Goal: Task Accomplishment & Management: Complete application form

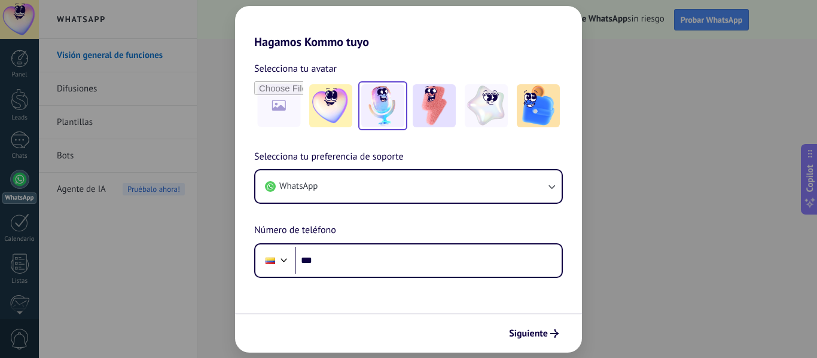
click at [326, 104] on img at bounding box center [330, 105] width 43 height 43
click at [381, 106] on img at bounding box center [382, 105] width 43 height 43
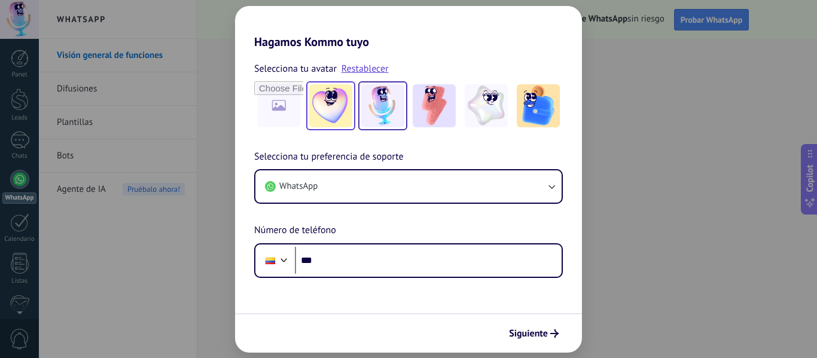
click at [331, 117] on img at bounding box center [330, 105] width 43 height 43
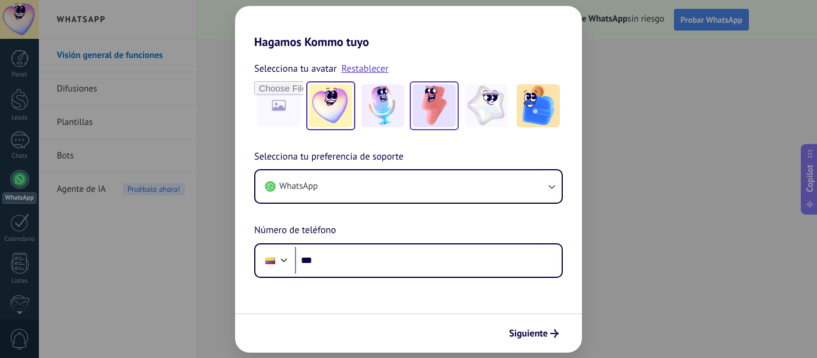
click at [435, 109] on img at bounding box center [434, 105] width 43 height 43
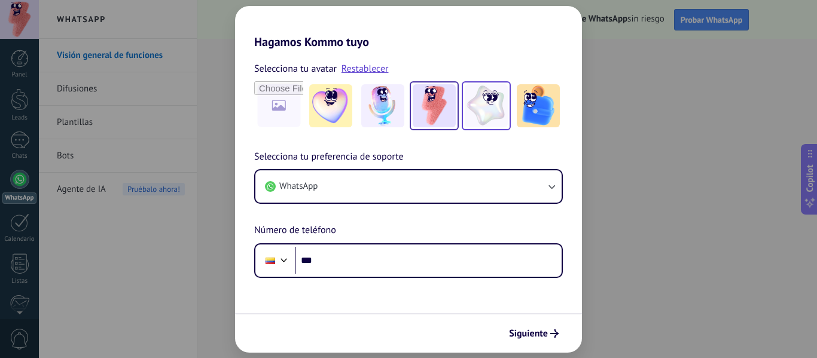
click at [496, 114] on img at bounding box center [486, 105] width 43 height 43
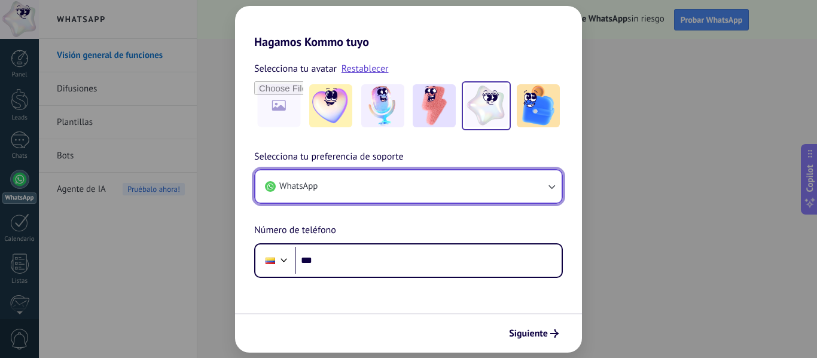
click at [392, 188] on button "WhatsApp" at bounding box center [408, 186] width 306 height 32
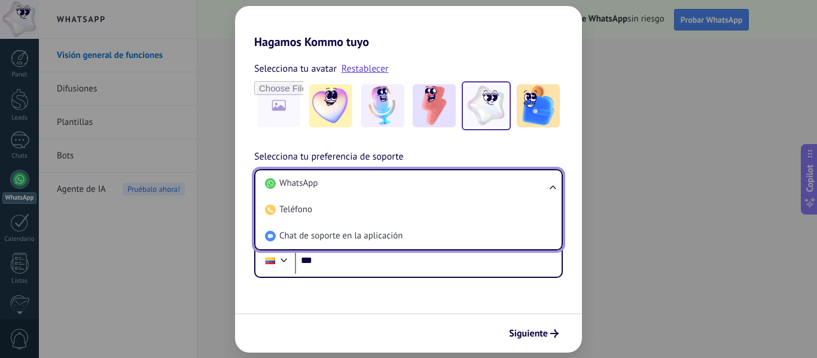
click at [392, 188] on li "WhatsApp" at bounding box center [406, 183] width 292 height 26
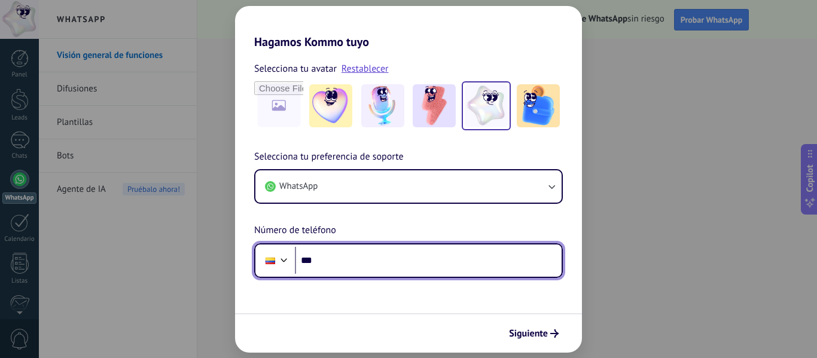
click at [351, 257] on input "***" at bounding box center [428, 261] width 267 height 28
type input "**********"
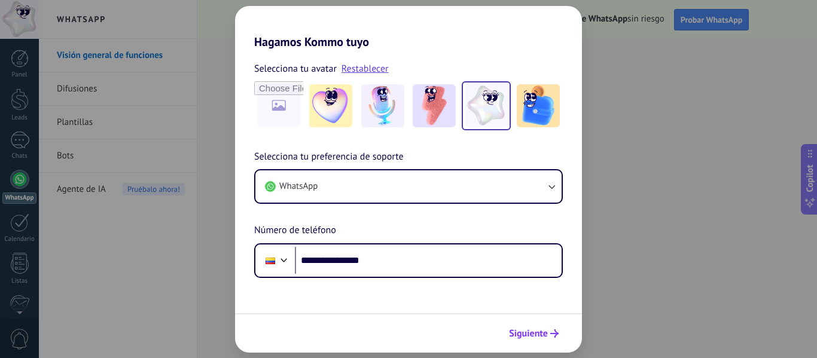
click at [524, 331] on span "Siguiente" at bounding box center [528, 334] width 39 height 8
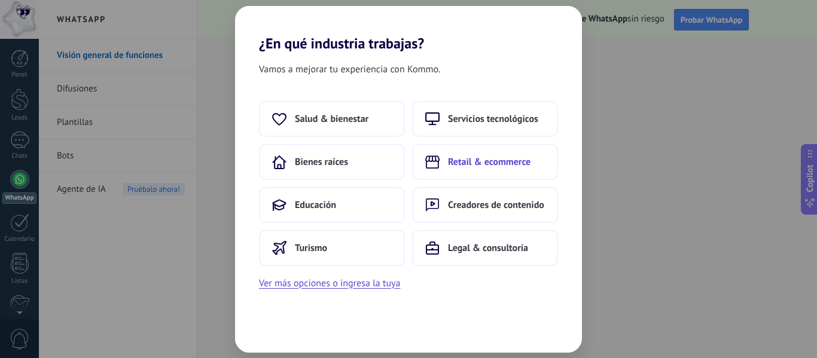
click at [495, 163] on span "Retail & ecommerce" at bounding box center [489, 162] width 83 height 12
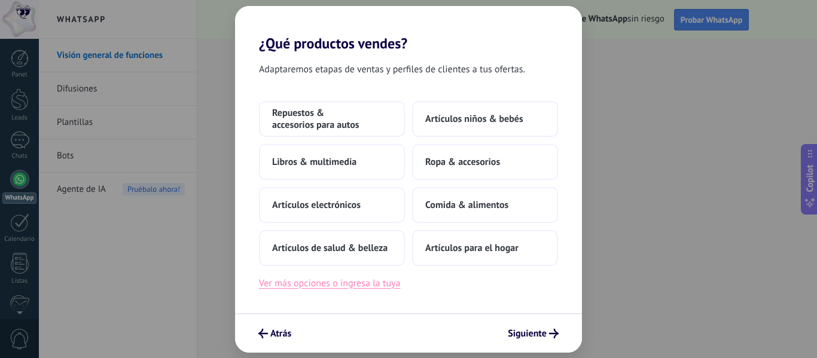
click at [333, 283] on button "Ver más opciones o ingresa la tuya" at bounding box center [329, 284] width 141 height 16
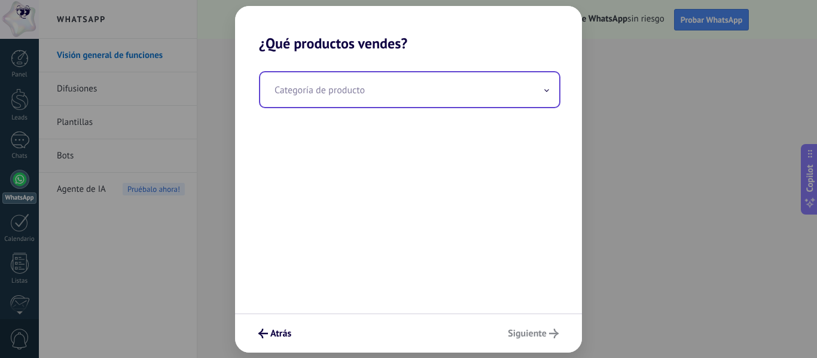
click at [349, 91] on input "text" at bounding box center [409, 89] width 299 height 35
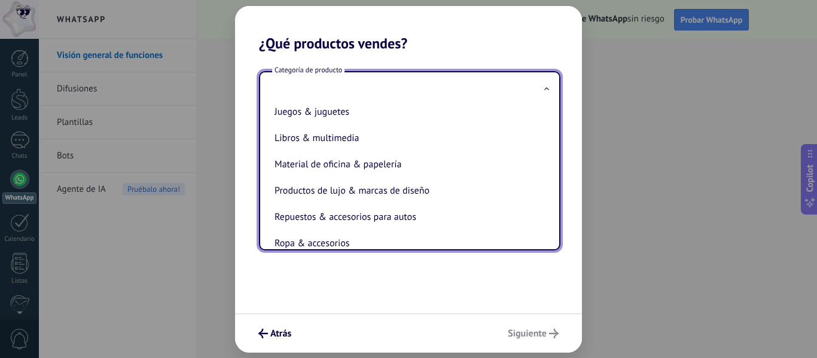
scroll to position [239, 0]
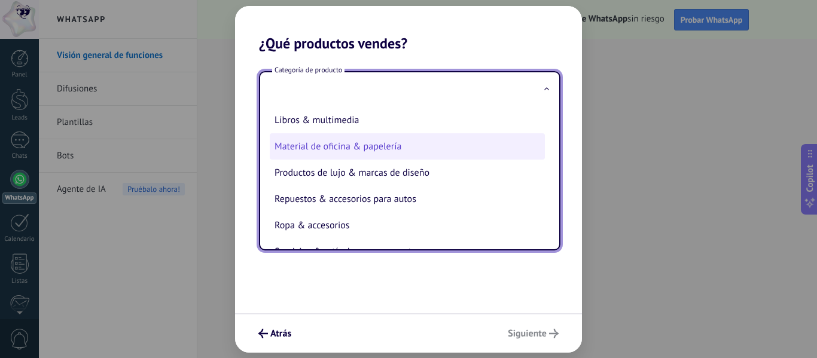
click at [391, 146] on li "Material de oficina & papelería" at bounding box center [407, 146] width 275 height 26
type input "**********"
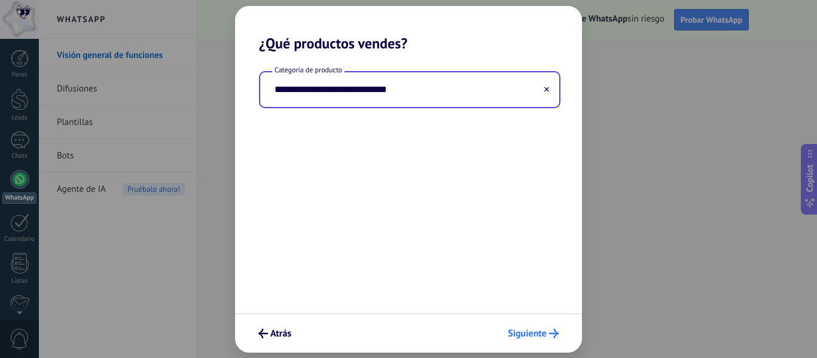
click at [527, 337] on span "Siguiente" at bounding box center [527, 334] width 39 height 8
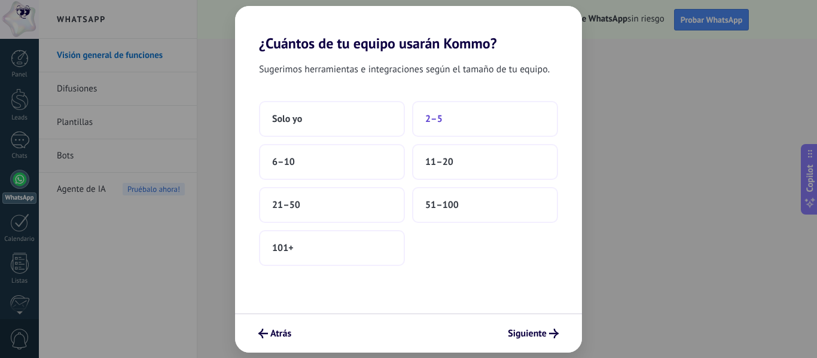
click at [446, 126] on button "2–5" at bounding box center [485, 119] width 146 height 36
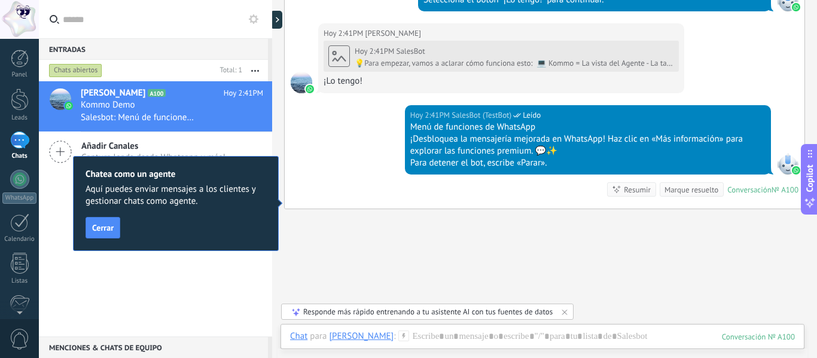
scroll to position [609, 0]
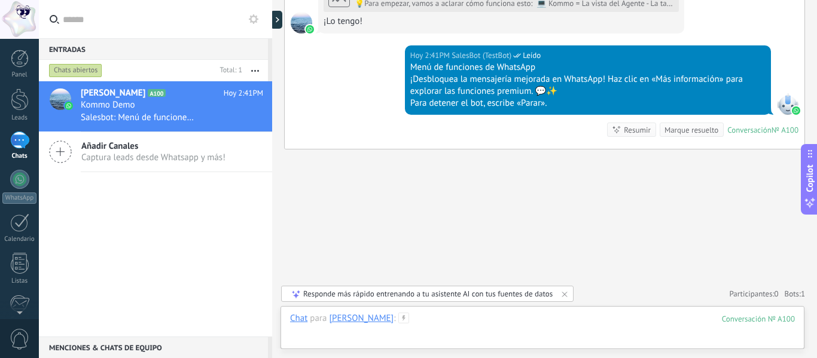
click at [448, 322] on div at bounding box center [542, 331] width 505 height 36
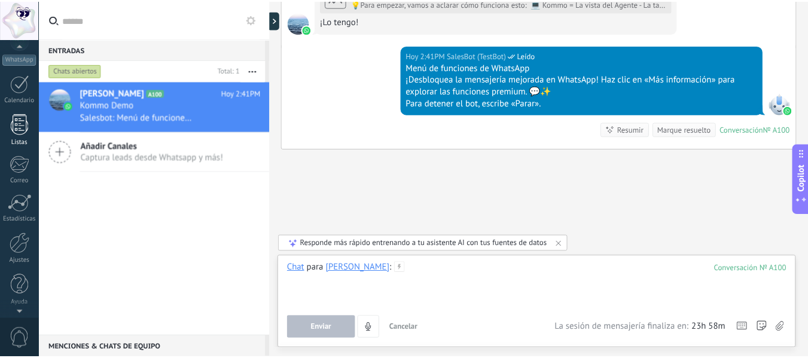
scroll to position [0, 0]
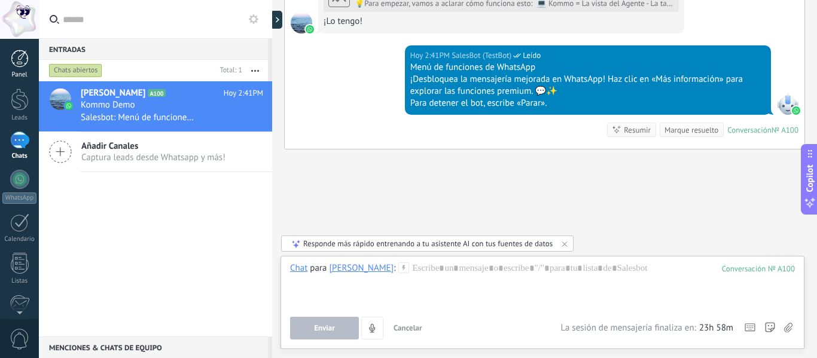
click at [19, 60] on div at bounding box center [20, 59] width 18 height 18
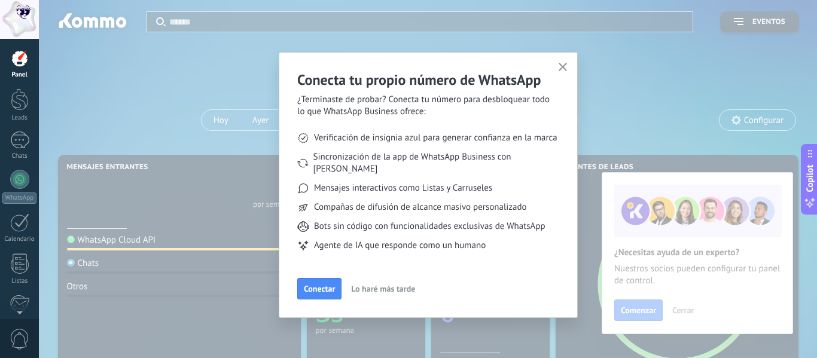
click at [565, 64] on icon "button" at bounding box center [563, 67] width 9 height 9
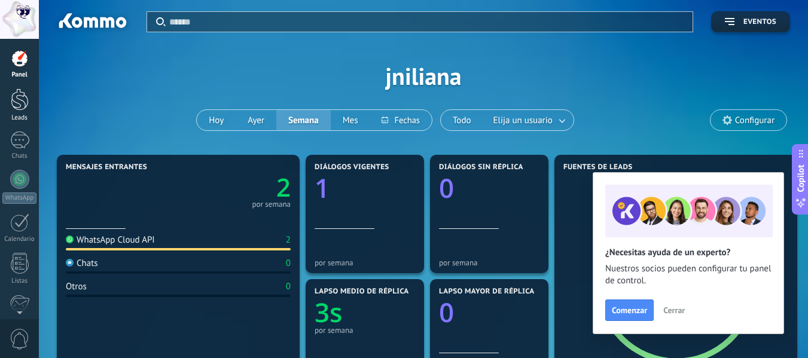
click at [15, 113] on link "Leads" at bounding box center [19, 105] width 39 height 33
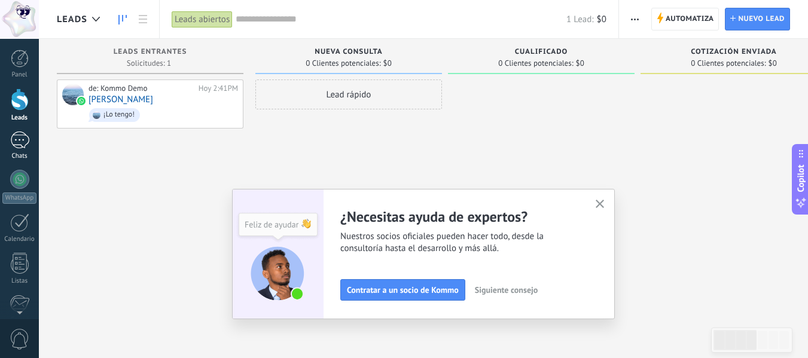
click at [14, 142] on div "1" at bounding box center [19, 140] width 19 height 17
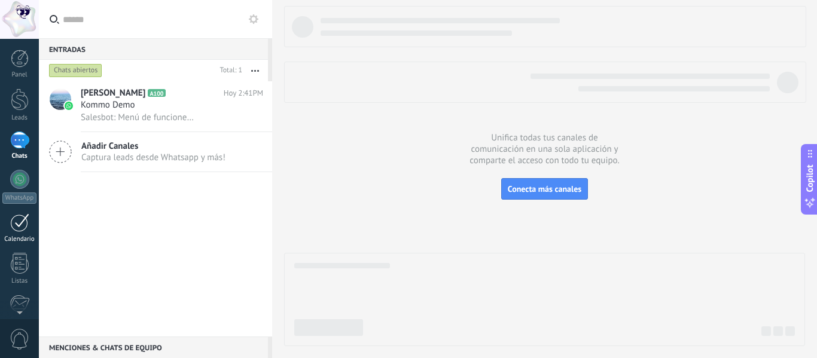
click at [19, 227] on div at bounding box center [19, 222] width 19 height 19
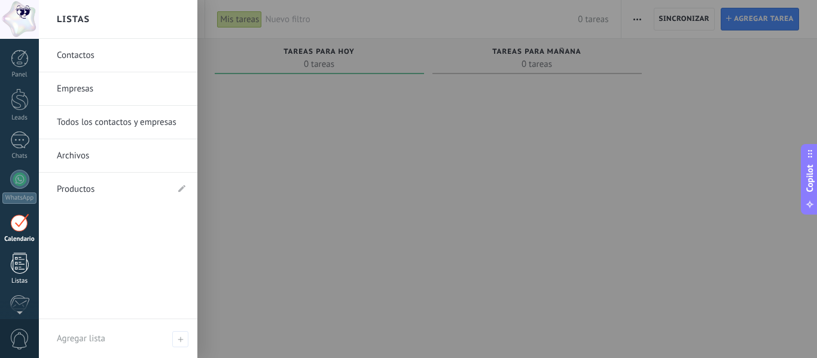
click at [18, 271] on div at bounding box center [20, 263] width 18 height 21
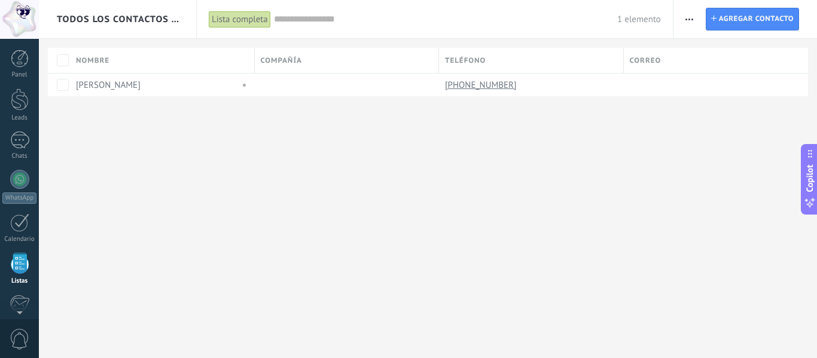
scroll to position [74, 0]
click at [242, 23] on div "Lista completa" at bounding box center [240, 19] width 62 height 17
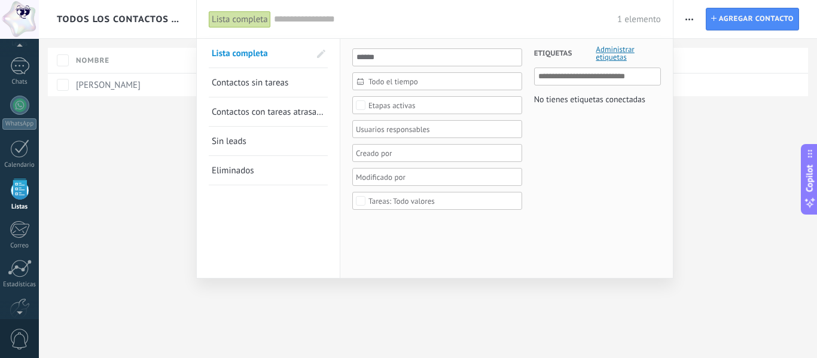
click at [119, 179] on div at bounding box center [408, 179] width 817 height 358
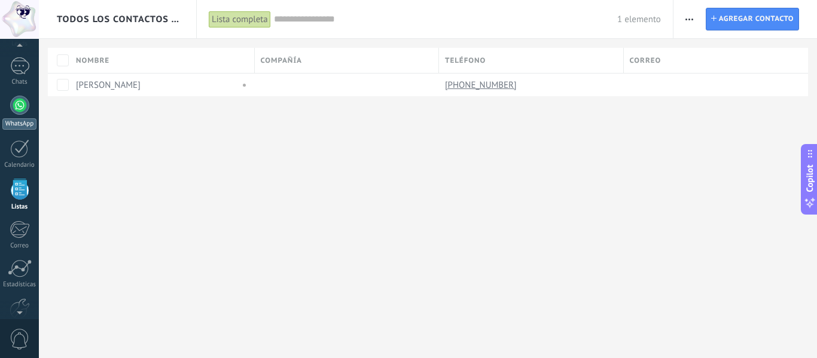
click at [20, 105] on div at bounding box center [19, 105] width 19 height 19
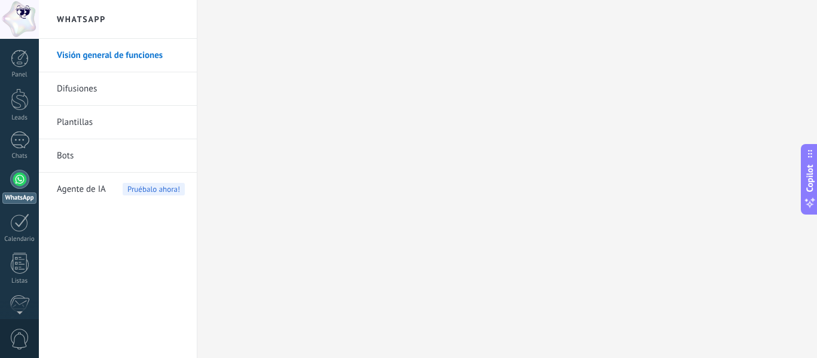
click at [115, 93] on link "Difusiones" at bounding box center [121, 88] width 128 height 33
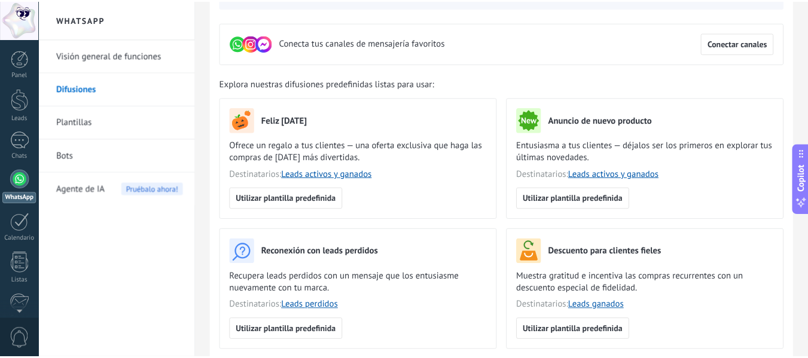
scroll to position [120, 0]
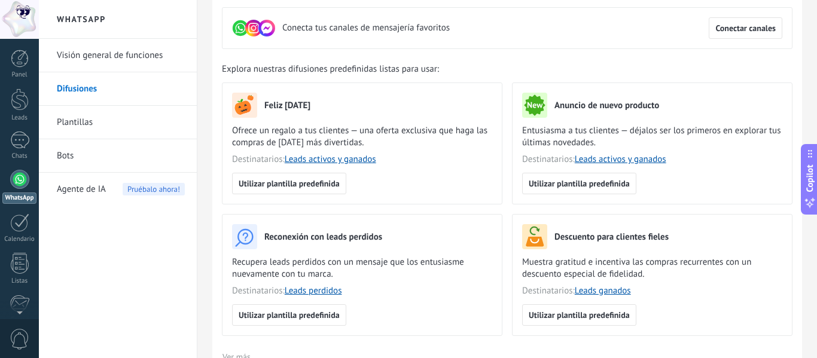
click at [78, 118] on link "Plantillas" at bounding box center [121, 122] width 128 height 33
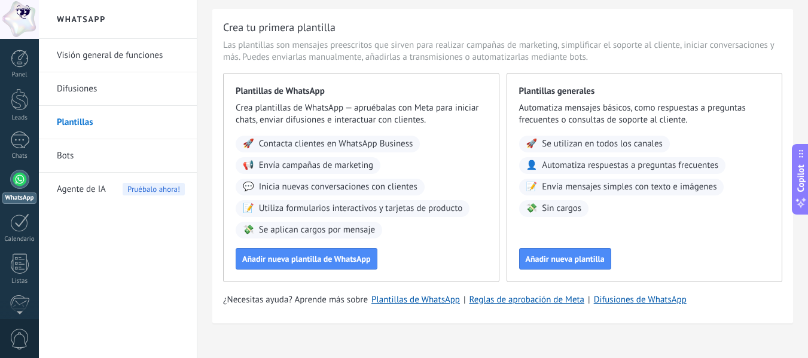
scroll to position [45, 0]
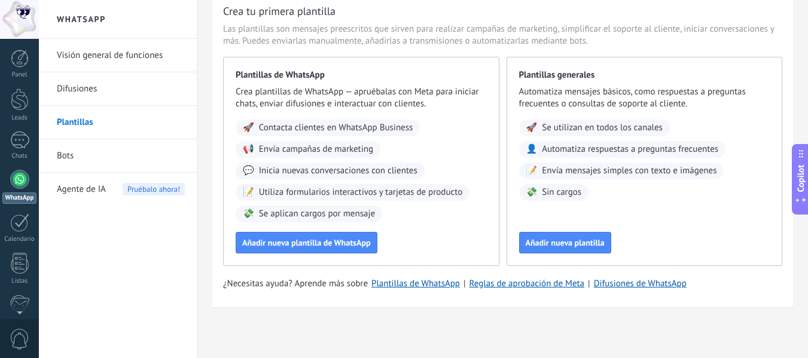
click at [10, 179] on div at bounding box center [19, 179] width 19 height 19
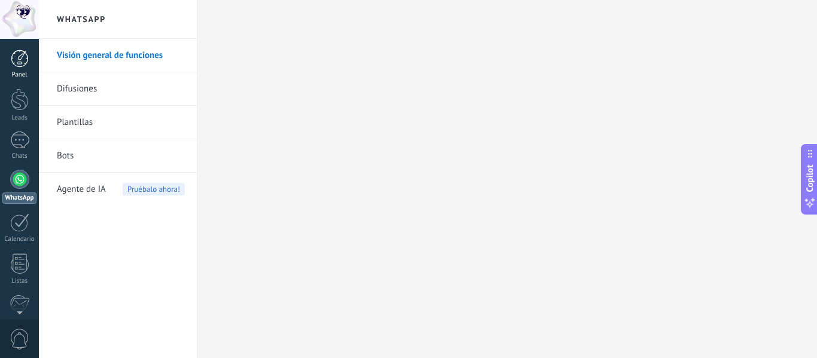
click at [17, 61] on div at bounding box center [20, 59] width 18 height 18
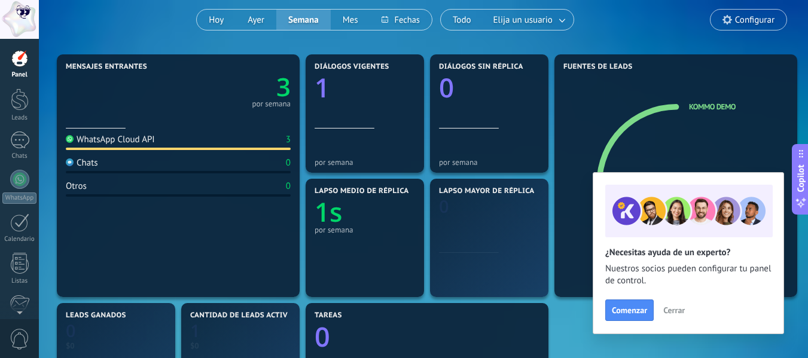
scroll to position [120, 0]
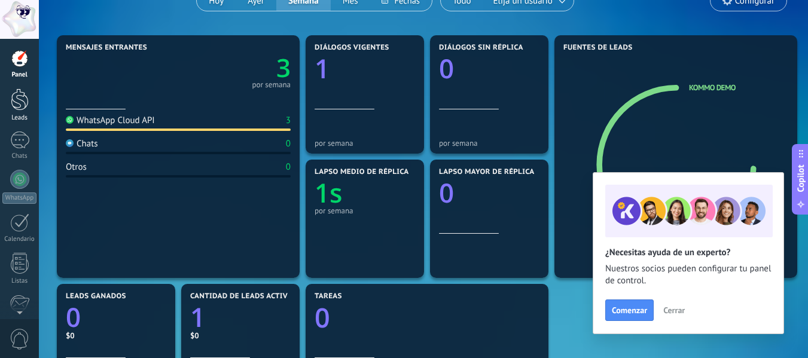
click at [14, 102] on div at bounding box center [20, 100] width 18 height 22
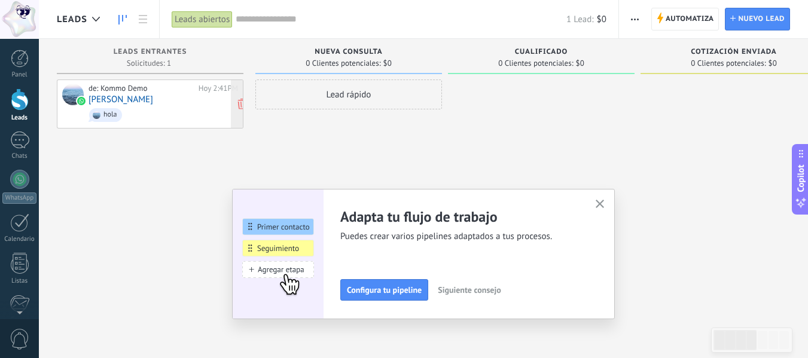
click at [134, 96] on link "[PERSON_NAME]" at bounding box center [121, 99] width 65 height 10
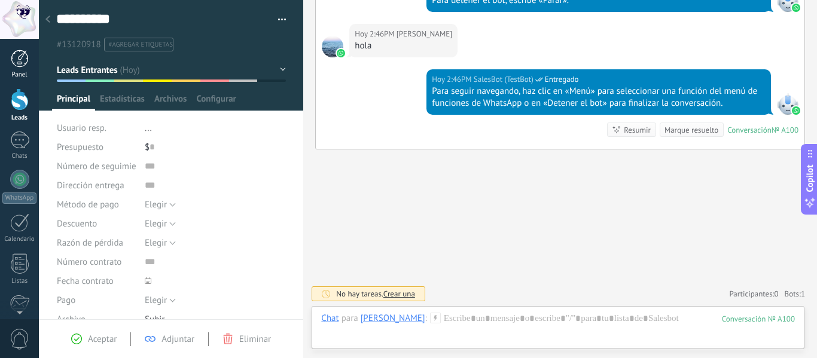
click at [22, 59] on div at bounding box center [20, 59] width 18 height 18
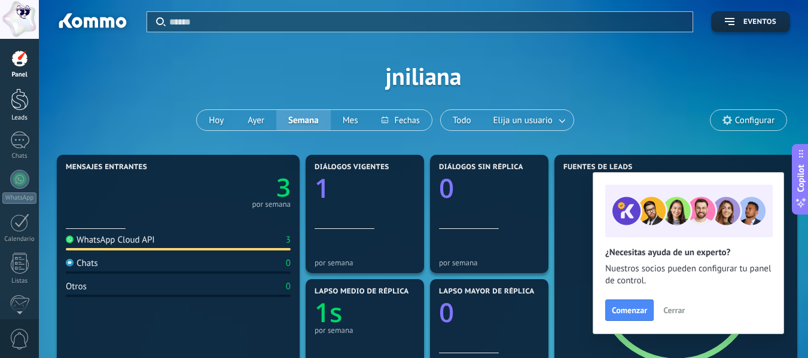
click at [19, 109] on div at bounding box center [20, 100] width 18 height 22
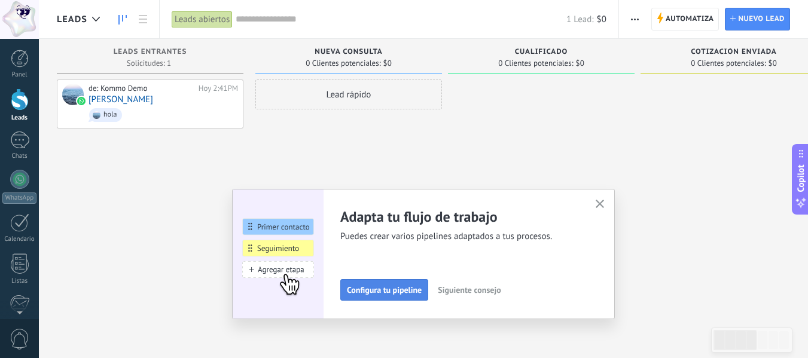
click at [417, 290] on span "Configura tu pipeline" at bounding box center [384, 290] width 75 height 8
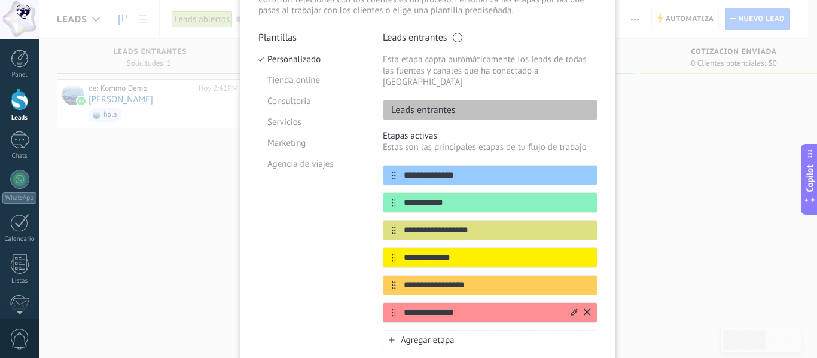
scroll to position [46, 0]
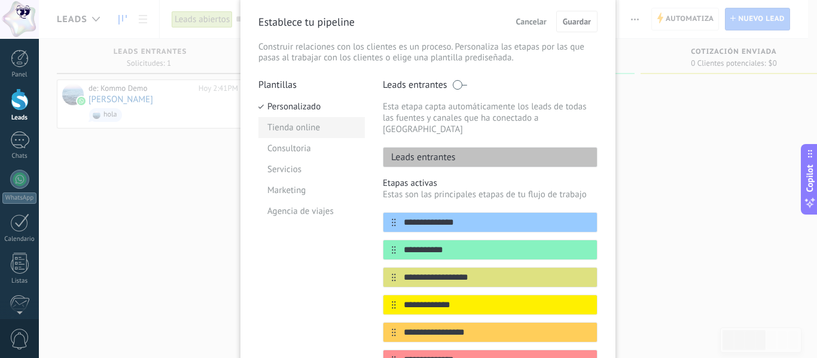
click at [309, 130] on li "Tienda online" at bounding box center [311, 127] width 106 height 21
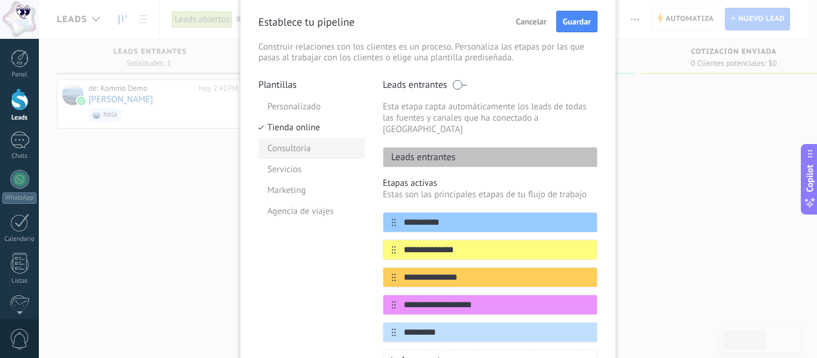
click at [305, 151] on li "Consultoria" at bounding box center [311, 148] width 106 height 21
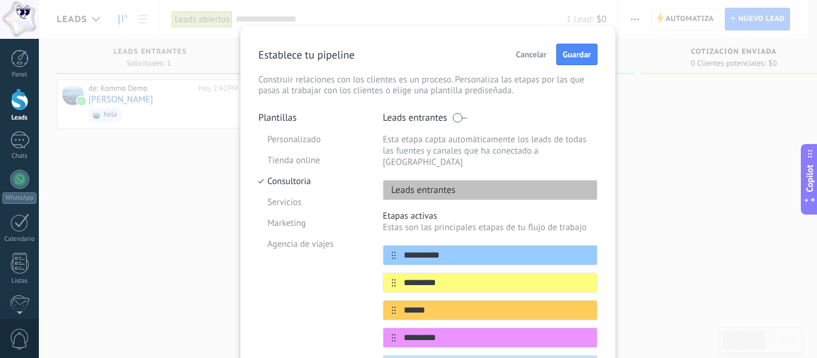
scroll to position [0, 0]
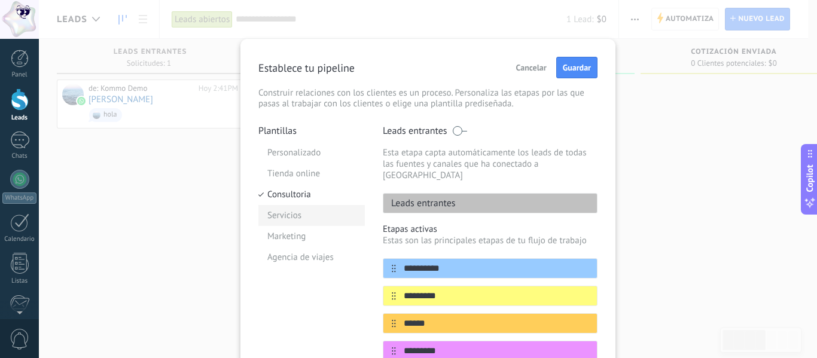
click at [286, 221] on li "Servicios" at bounding box center [311, 215] width 106 height 21
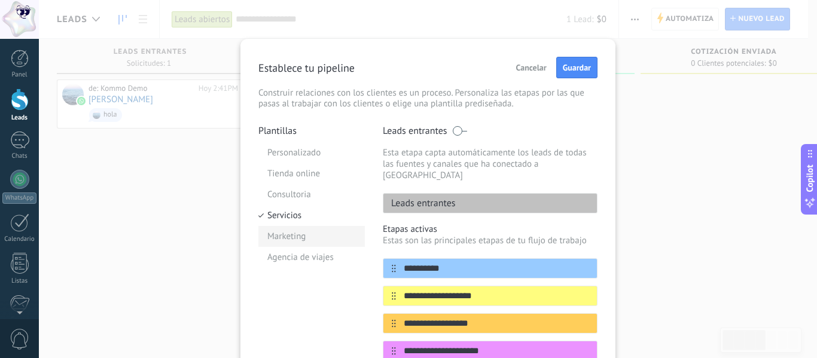
click at [283, 240] on li "Marketing" at bounding box center [311, 236] width 106 height 21
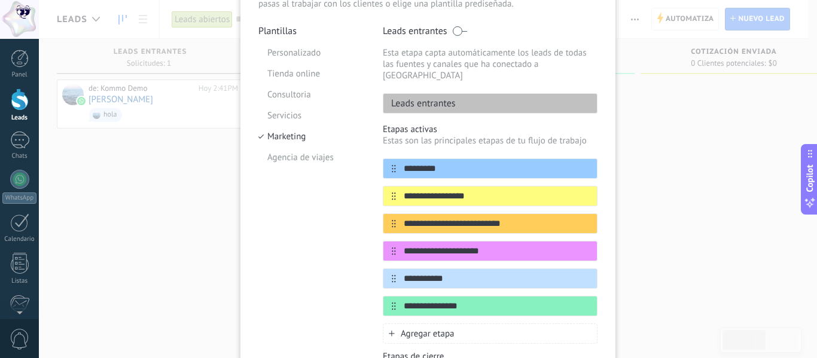
scroll to position [120, 0]
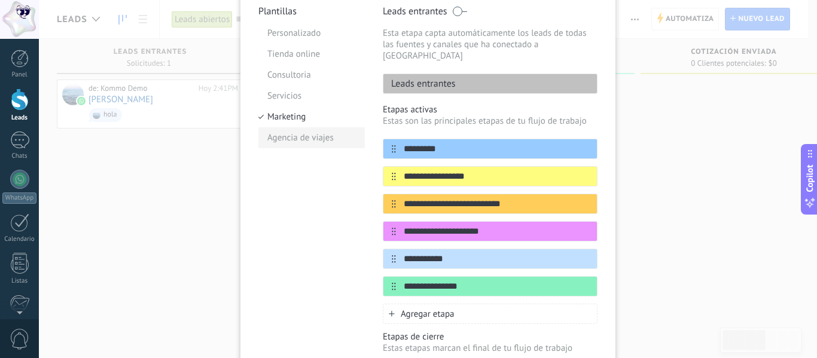
click at [306, 141] on li "Agencia de viajes" at bounding box center [311, 137] width 106 height 21
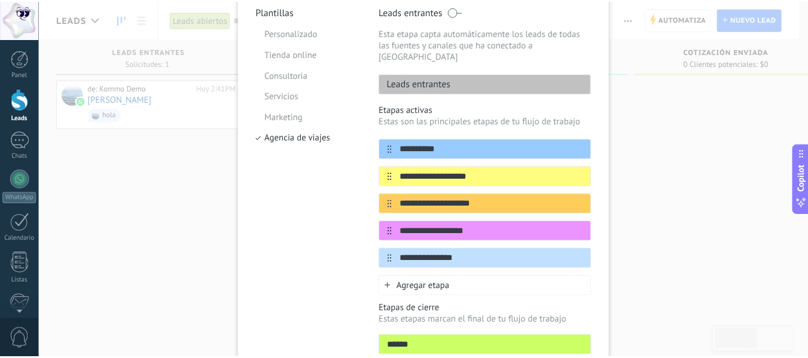
scroll to position [0, 0]
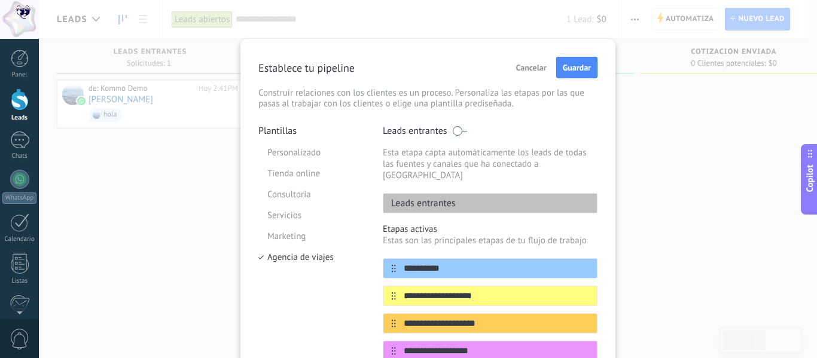
click at [523, 65] on span "Cancelar" at bounding box center [531, 67] width 30 height 8
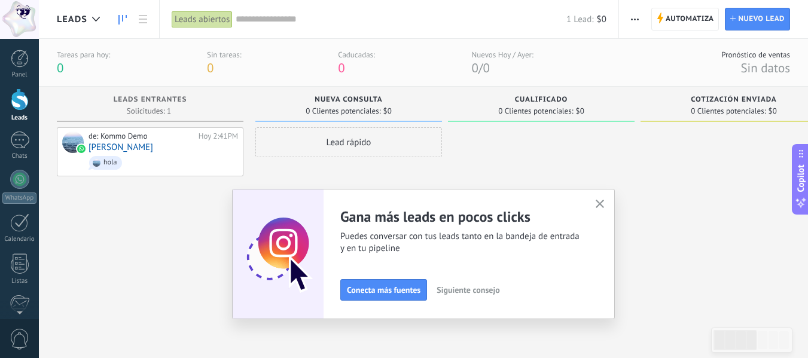
click at [195, 18] on div "Leads abiertos" at bounding box center [202, 19] width 61 height 17
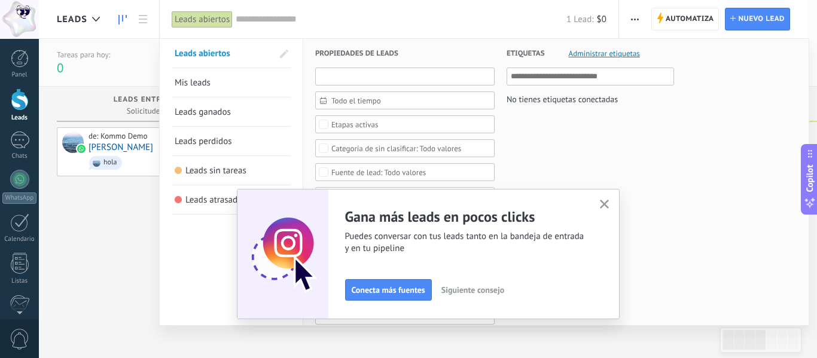
click at [368, 81] on input "text" at bounding box center [404, 77] width 179 height 18
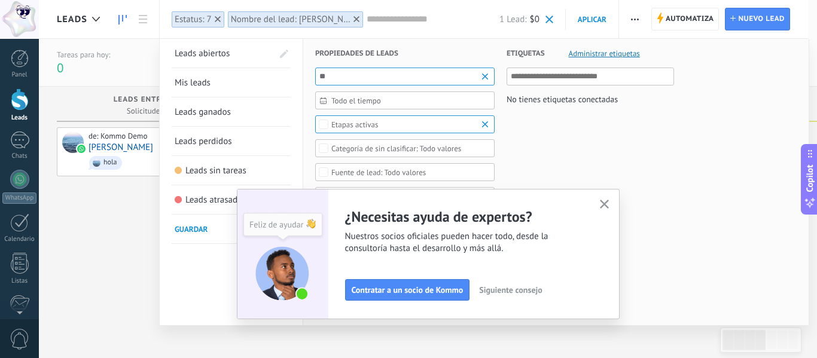
type input "*"
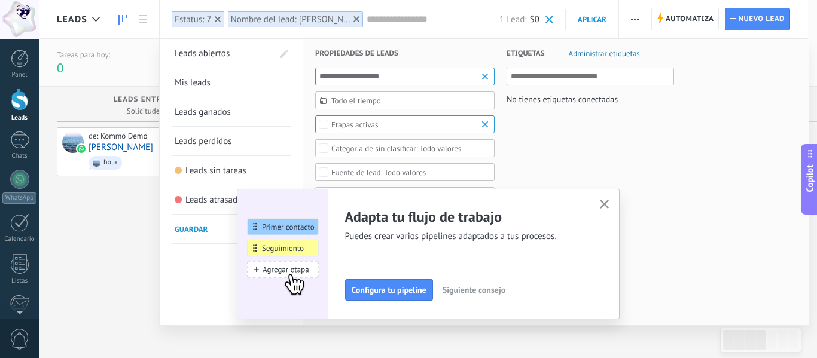
type input "**********"
click at [526, 78] on input "text" at bounding box center [591, 76] width 160 height 14
click at [413, 105] on span "Todo el tiempo" at bounding box center [409, 100] width 157 height 9
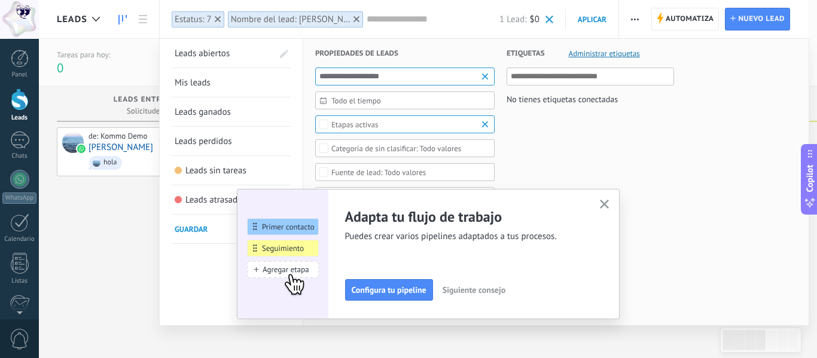
click at [359, 126] on div "Etapas activas" at bounding box center [354, 124] width 47 height 9
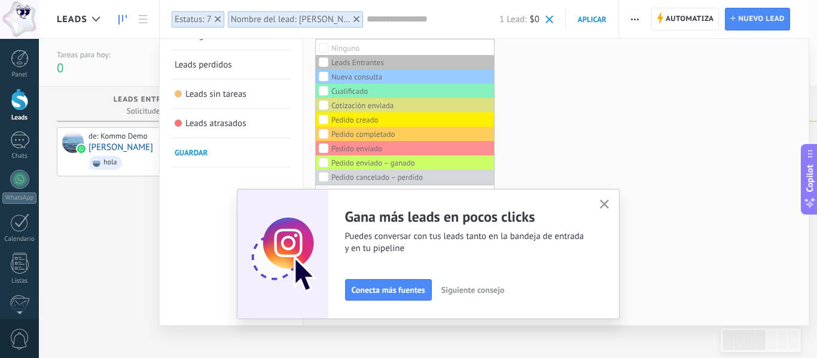
scroll to position [60, 0]
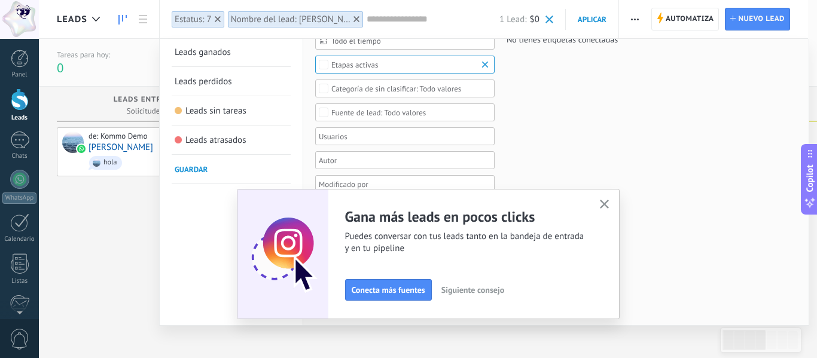
click at [356, 90] on div "Todo valores" at bounding box center [396, 88] width 130 height 9
click at [366, 90] on div "Seleccionar todo" at bounding box center [358, 89] width 55 height 8
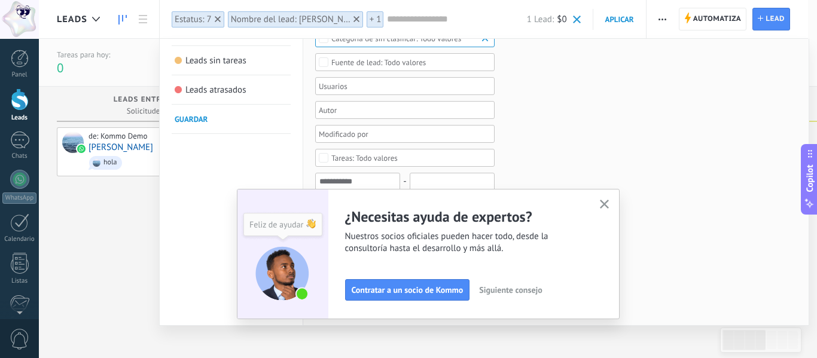
scroll to position [120, 0]
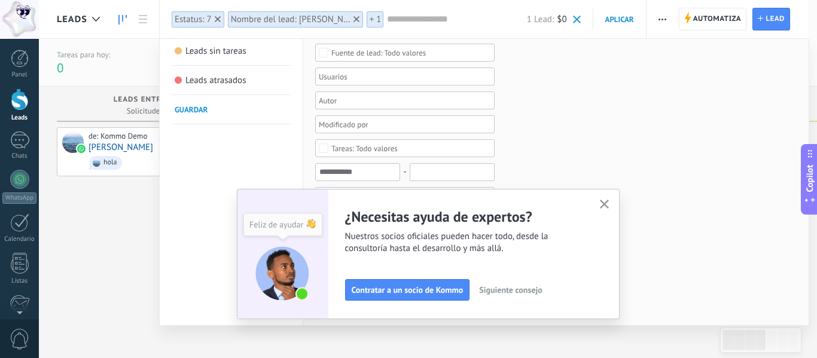
click at [417, 51] on div "Todo valores" at bounding box center [378, 52] width 94 height 9
click at [377, 70] on div "Kommo Demo" at bounding box center [354, 67] width 47 height 8
click at [361, 81] on div at bounding box center [400, 76] width 167 height 14
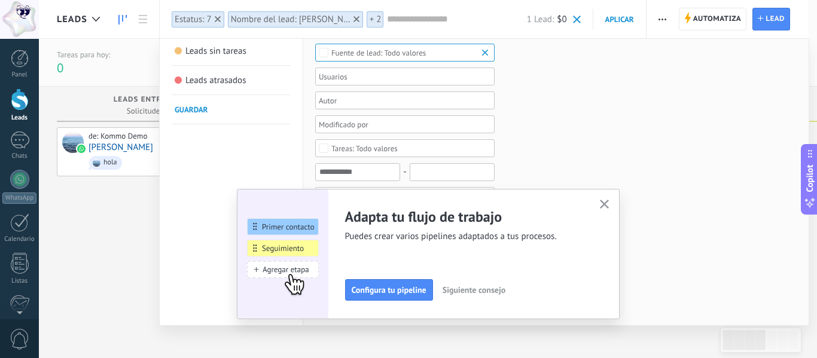
click at [343, 78] on div at bounding box center [400, 76] width 167 height 14
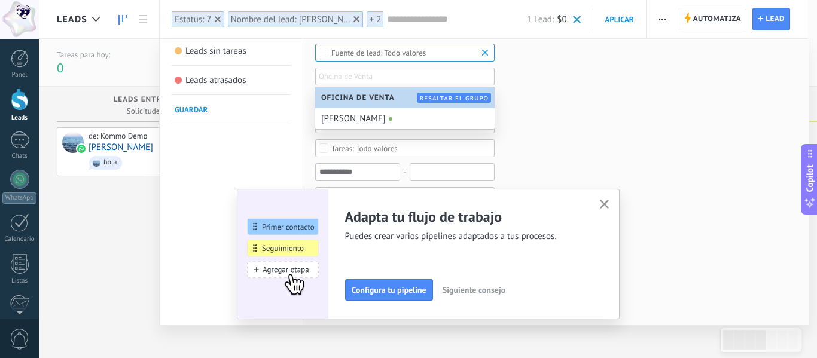
click at [351, 100] on span "Oficina de Venta" at bounding box center [361, 97] width 80 height 9
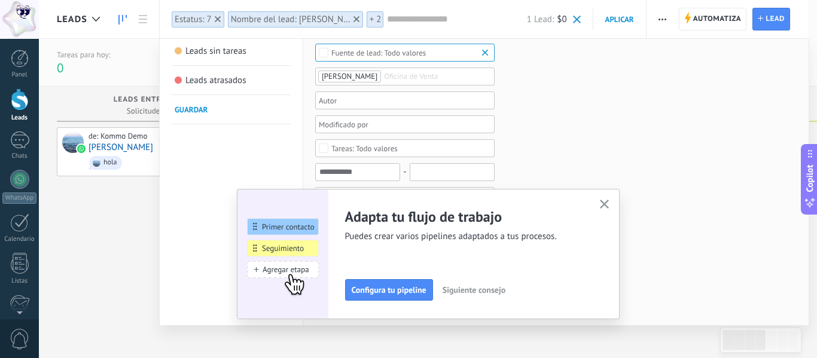
click at [341, 103] on div at bounding box center [400, 100] width 167 height 14
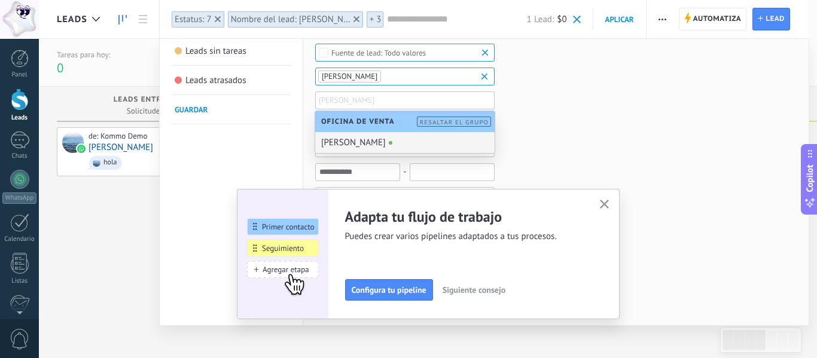
click at [341, 145] on div "[PERSON_NAME]" at bounding box center [404, 142] width 179 height 21
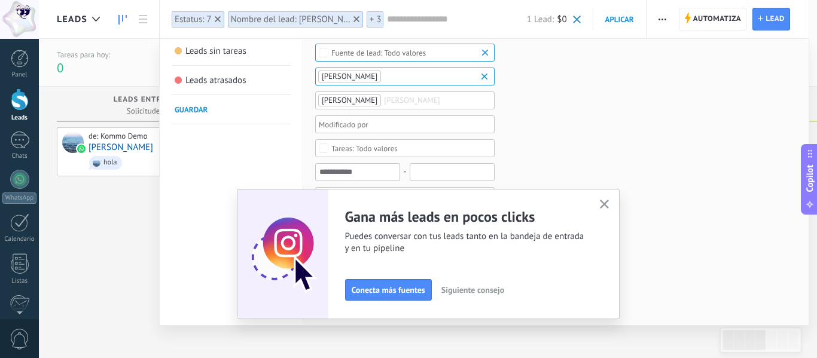
click at [337, 127] on div at bounding box center [400, 124] width 167 height 14
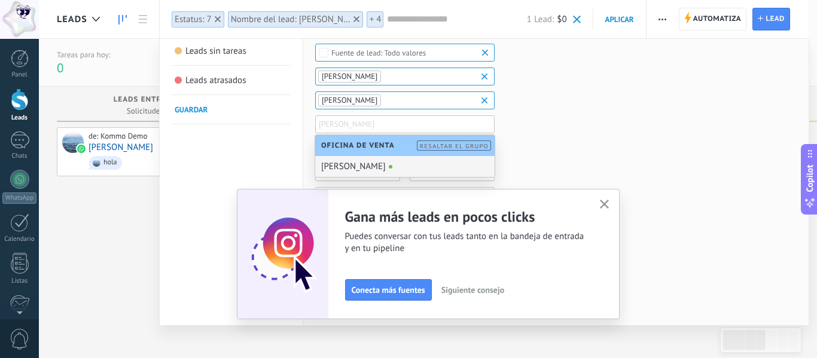
click at [334, 159] on div "[PERSON_NAME]" at bounding box center [404, 166] width 179 height 21
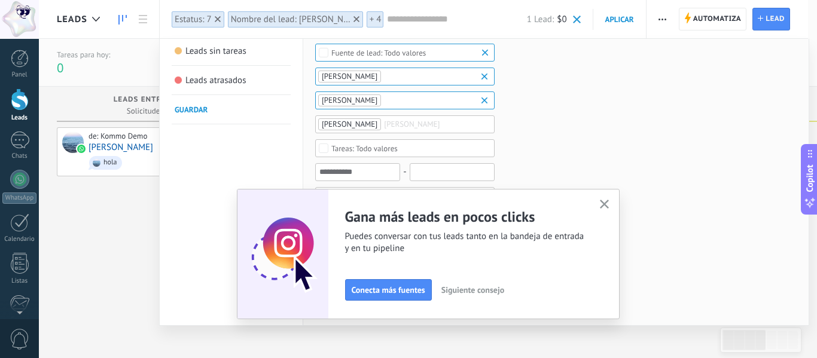
click at [355, 147] on div "Todo valores" at bounding box center [364, 148] width 66 height 9
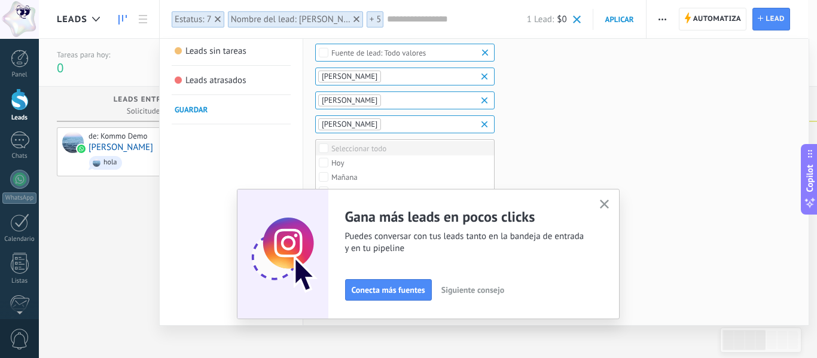
click at [349, 151] on div "Seleccionar todo" at bounding box center [358, 149] width 55 height 8
click at [337, 145] on div "Ninguno" at bounding box center [345, 149] width 28 height 8
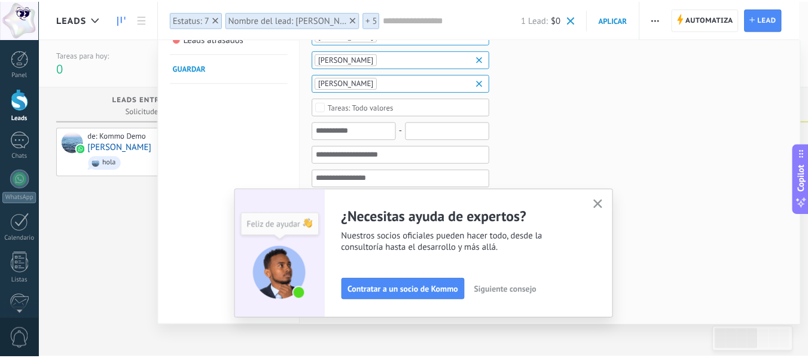
scroll to position [179, 0]
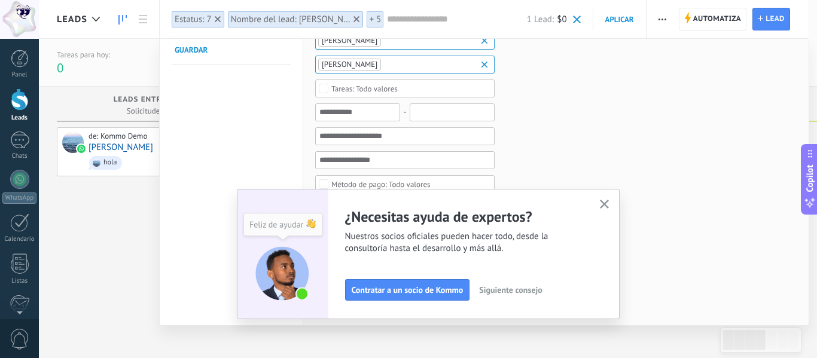
click at [606, 203] on icon "button" at bounding box center [604, 204] width 9 height 9
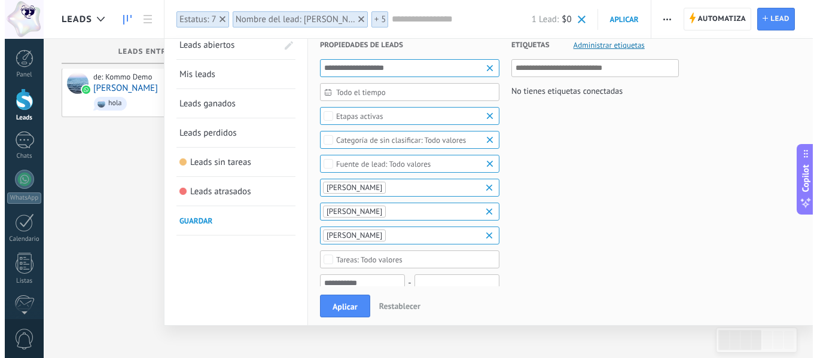
scroll to position [0, 0]
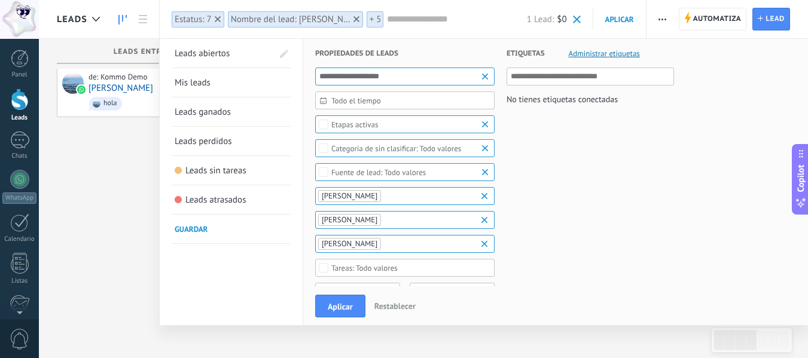
click at [80, 191] on div at bounding box center [404, 179] width 808 height 358
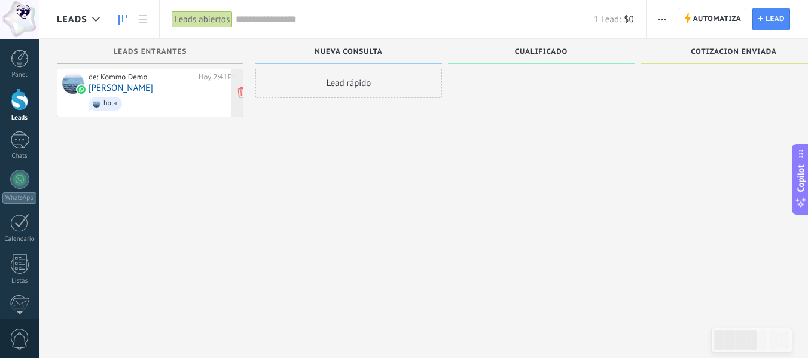
click at [107, 103] on div "hola" at bounding box center [109, 103] width 13 height 8
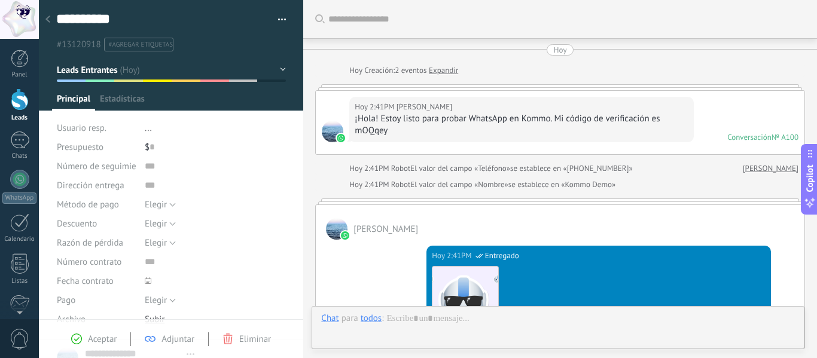
type textarea "**********"
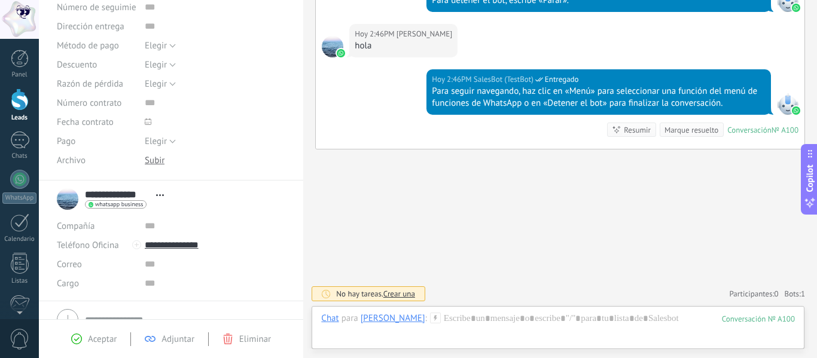
scroll to position [179, 0]
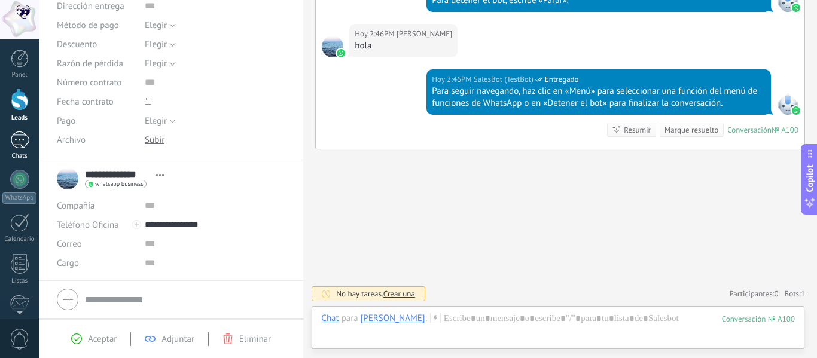
click at [25, 142] on div "1" at bounding box center [19, 140] width 19 height 17
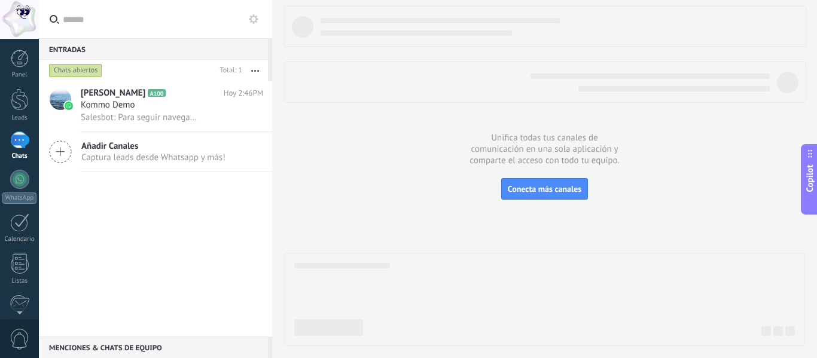
click at [24, 26] on div at bounding box center [19, 19] width 39 height 39
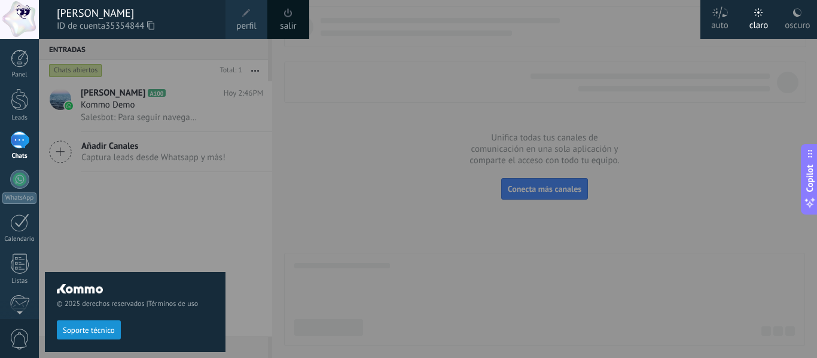
click at [797, 16] on use at bounding box center [797, 12] width 8 height 8
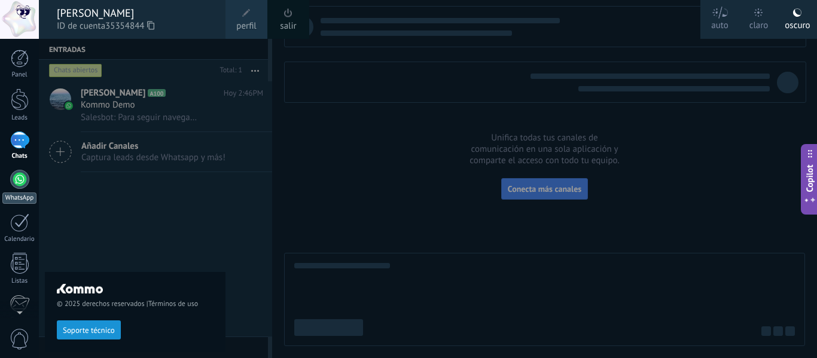
click at [16, 182] on div at bounding box center [19, 179] width 19 height 19
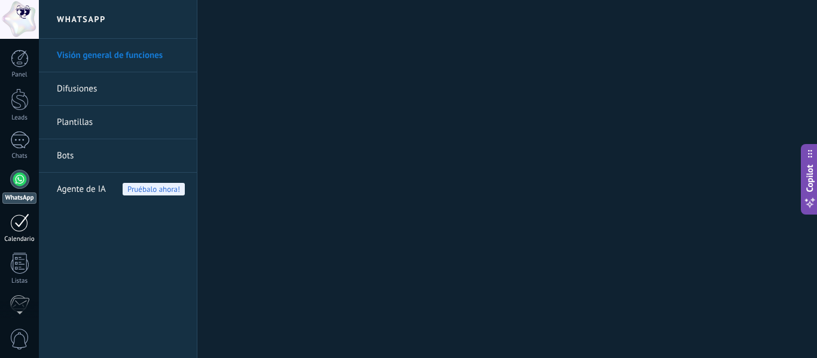
click at [11, 228] on div at bounding box center [19, 222] width 19 height 19
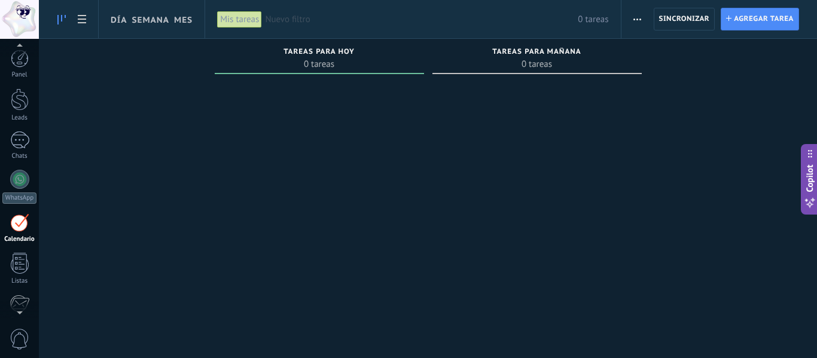
scroll to position [60, 0]
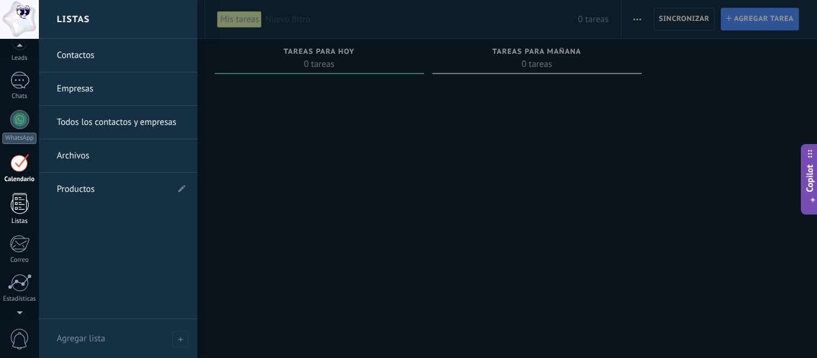
click at [25, 200] on div at bounding box center [20, 203] width 18 height 21
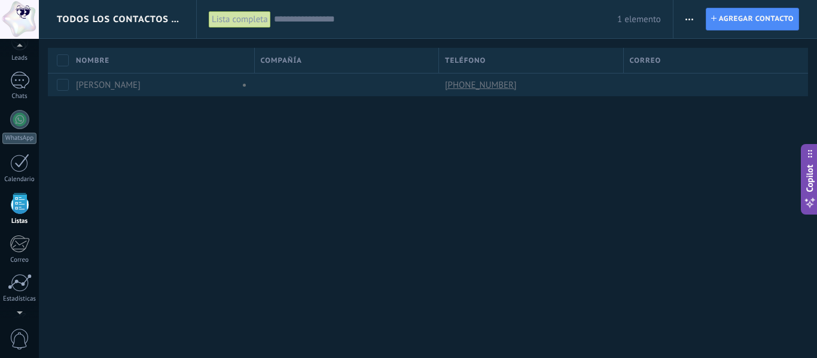
scroll to position [74, 0]
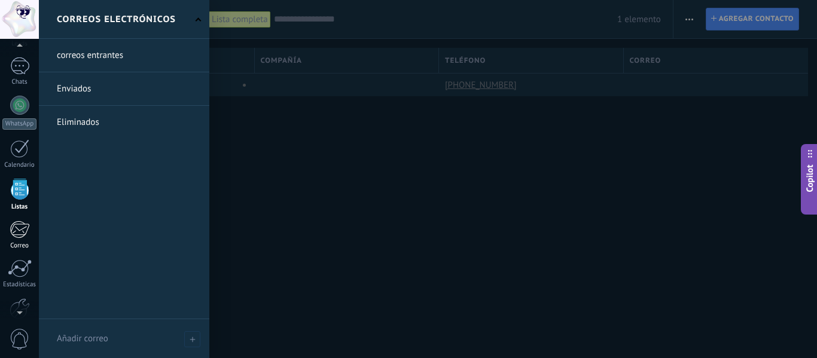
click at [13, 228] on div at bounding box center [20, 230] width 20 height 18
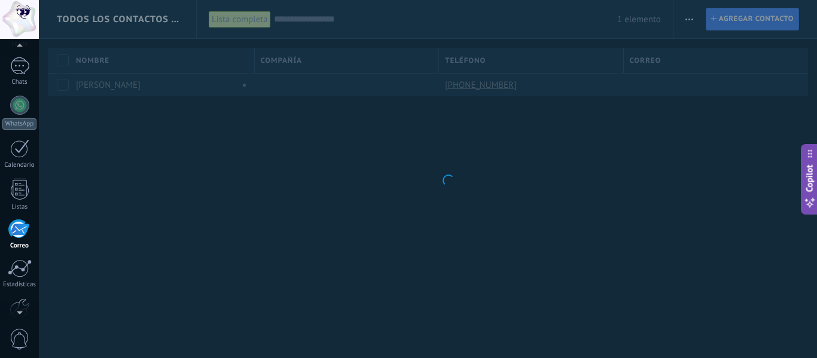
scroll to position [116, 0]
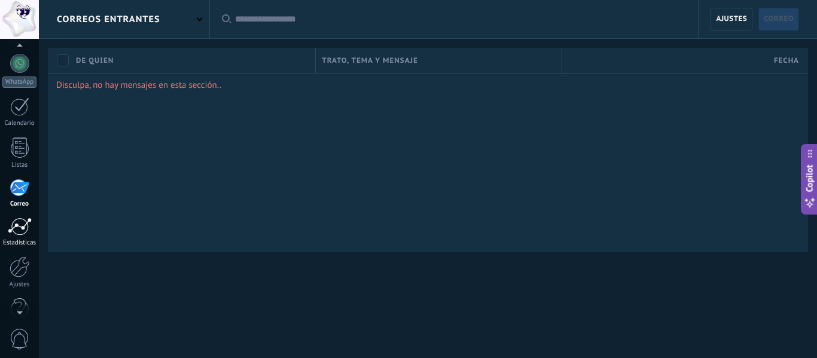
click at [20, 230] on div at bounding box center [20, 227] width 24 height 18
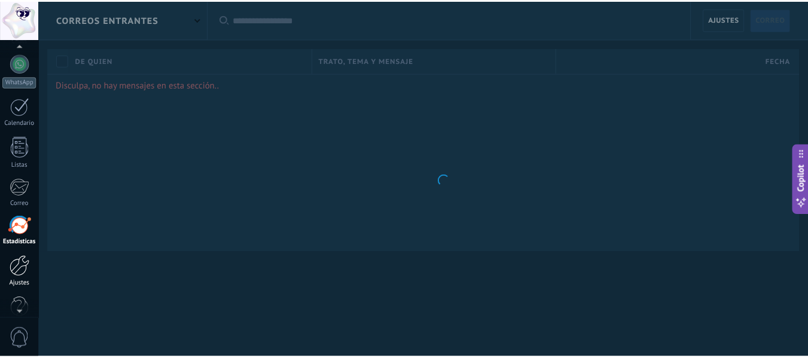
scroll to position [139, 0]
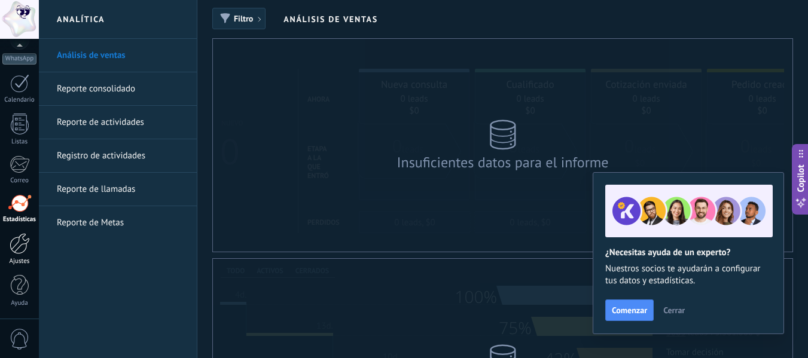
click at [19, 245] on div at bounding box center [20, 243] width 20 height 21
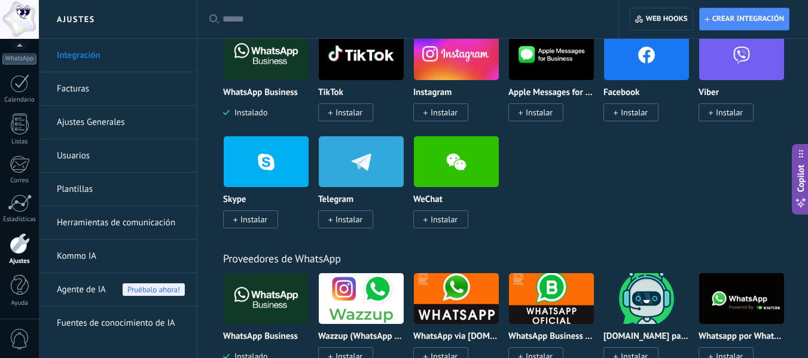
scroll to position [299, 0]
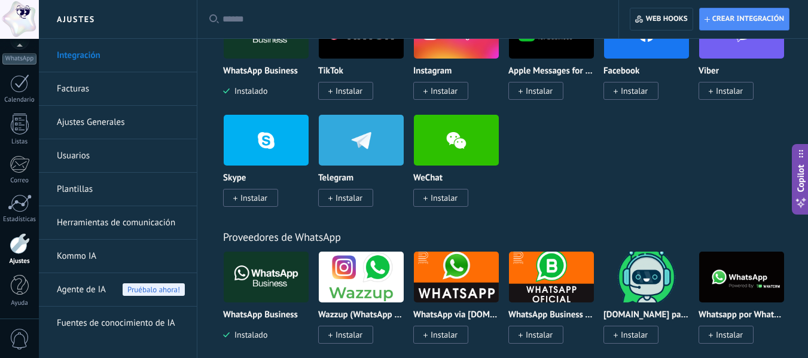
click at [99, 87] on link "Facturas" at bounding box center [121, 88] width 128 height 33
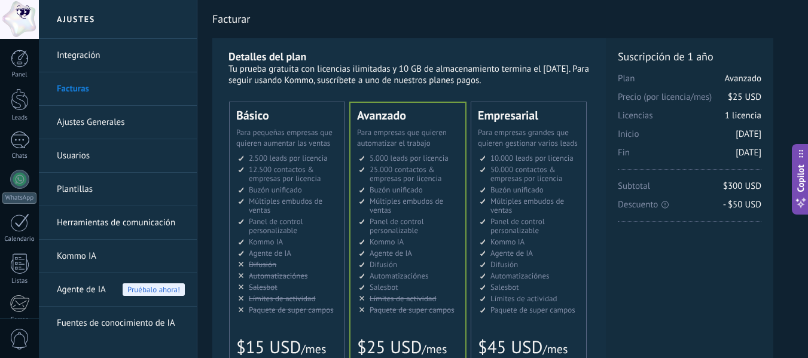
click at [102, 123] on link "Ajustes Generales" at bounding box center [121, 122] width 128 height 33
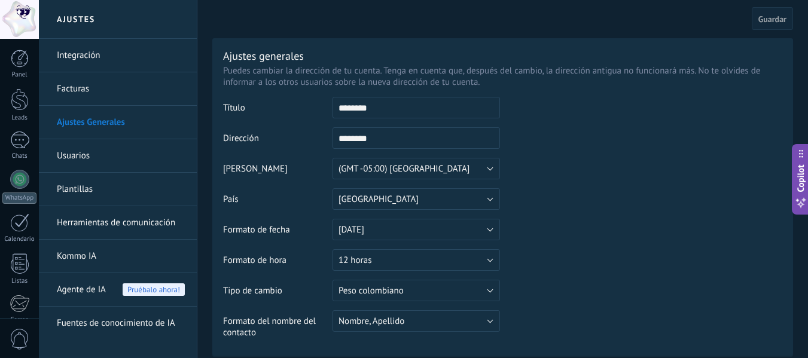
click at [84, 160] on link "Usuarios" at bounding box center [121, 155] width 128 height 33
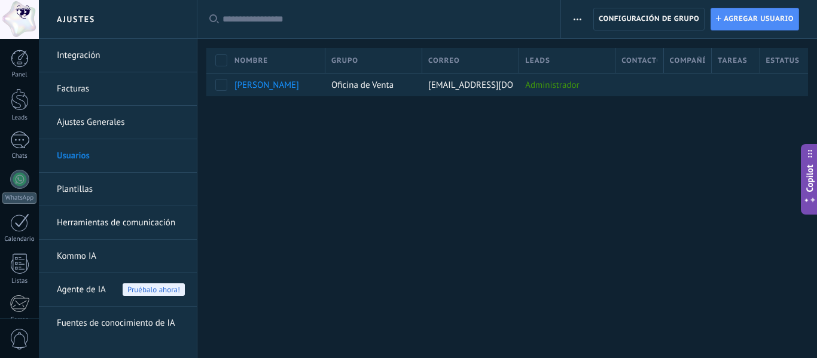
click at [75, 190] on link "Plantillas" at bounding box center [121, 189] width 128 height 33
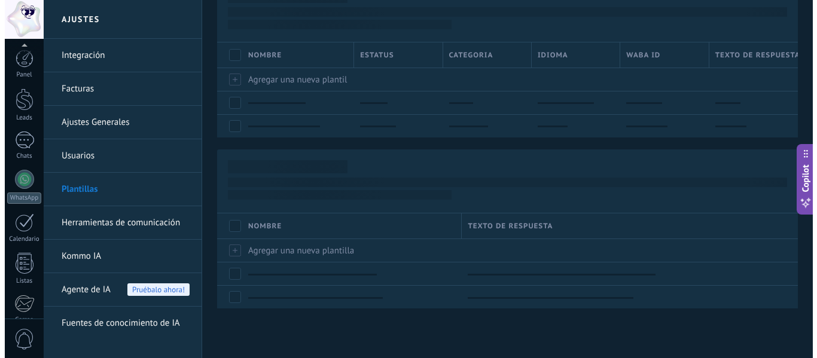
scroll to position [139, 0]
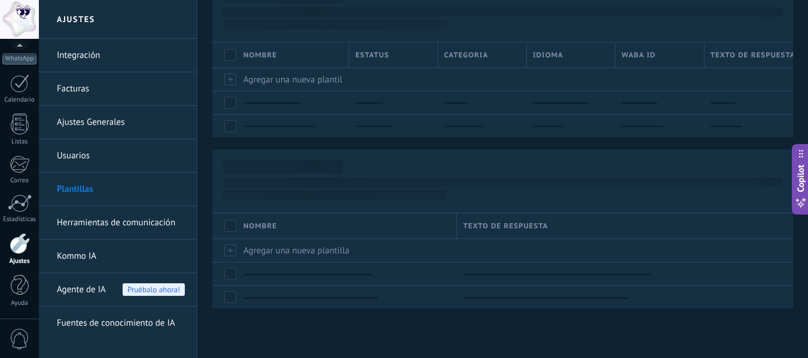
click at [17, 28] on div at bounding box center [19, 19] width 39 height 39
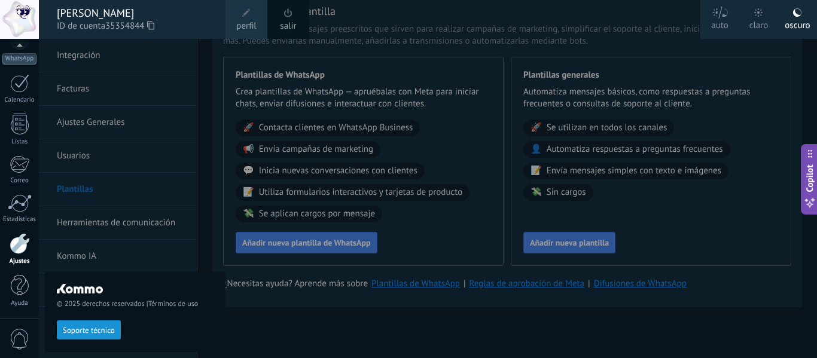
scroll to position [45, 0]
click at [152, 26] on use at bounding box center [150, 25] width 7 height 8
click at [17, 335] on span "0" at bounding box center [20, 339] width 20 height 21
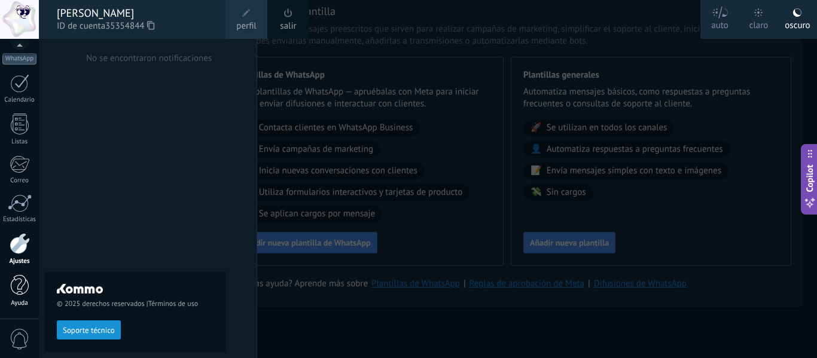
click at [16, 294] on div at bounding box center [20, 285] width 18 height 21
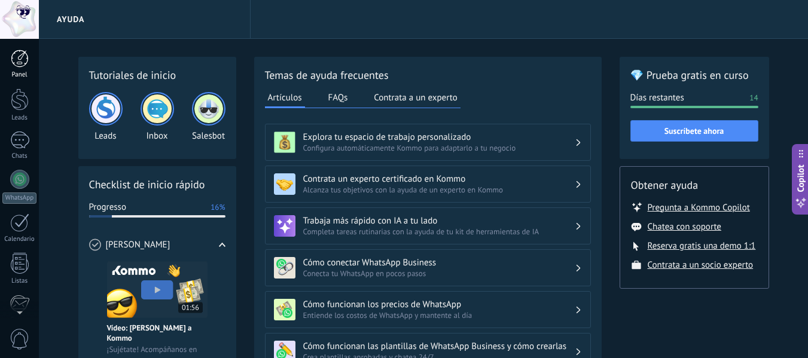
click at [27, 66] on div at bounding box center [20, 59] width 18 height 18
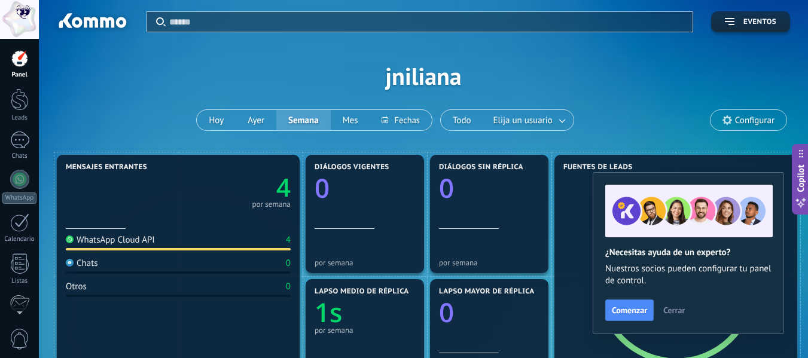
drag, startPoint x: 92, startPoint y: 241, endPoint x: 88, endPoint y: 200, distance: 41.5
drag, startPoint x: 166, startPoint y: 199, endPoint x: 126, endPoint y: 164, distance: 53.8
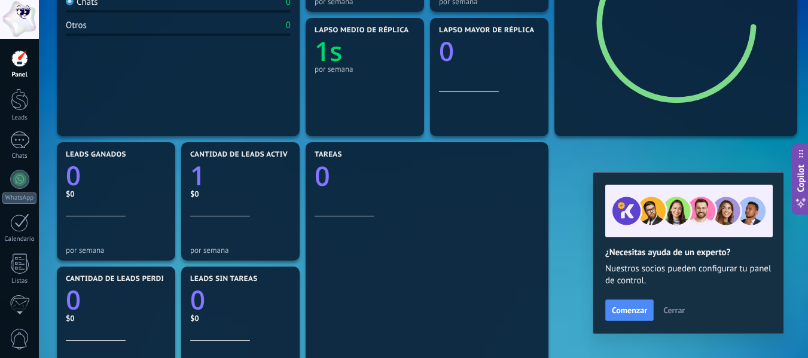
scroll to position [239, 0]
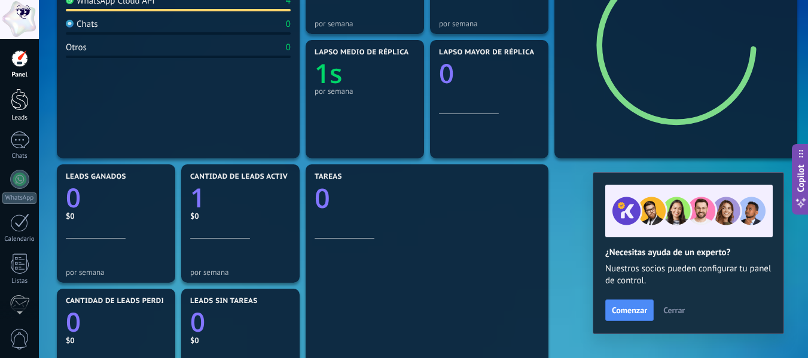
click at [13, 109] on div at bounding box center [20, 100] width 18 height 22
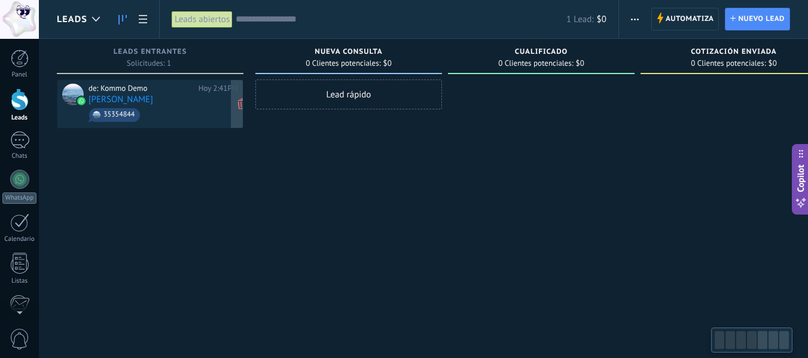
click at [151, 106] on span "35354844" at bounding box center [164, 115] width 150 height 19
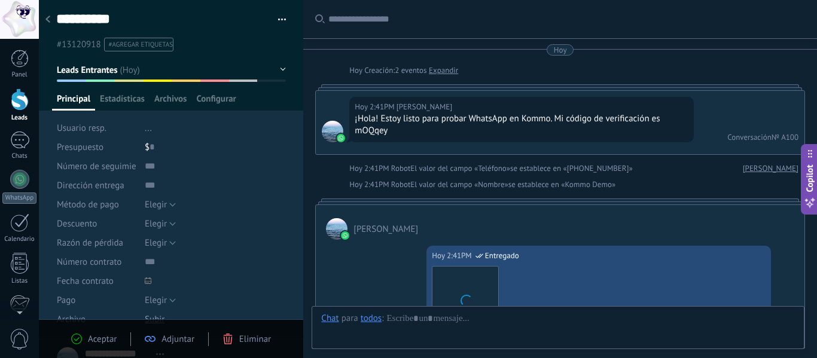
scroll to position [18, 0]
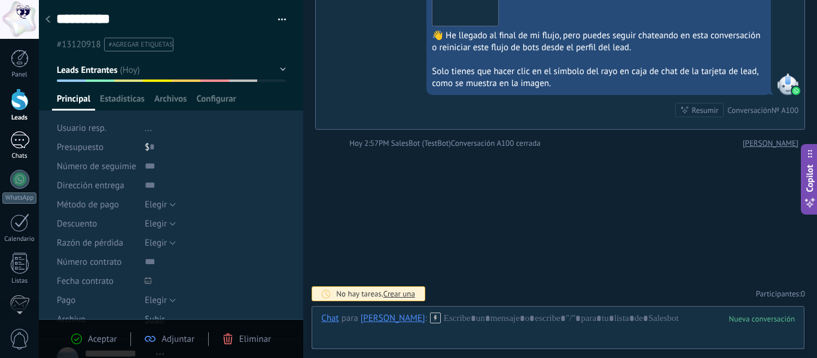
click at [21, 145] on div "1" at bounding box center [19, 140] width 19 height 17
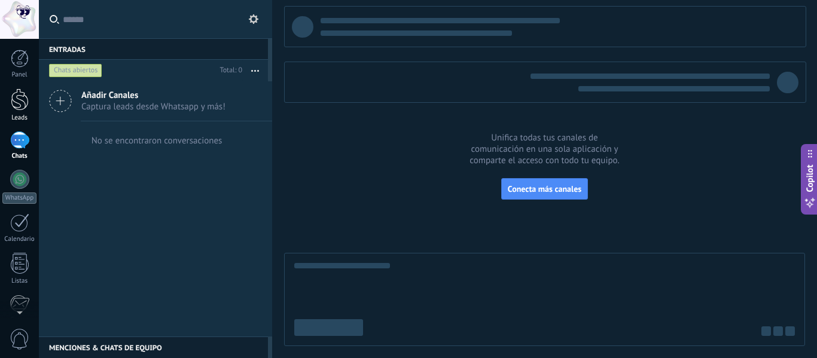
click at [15, 103] on div at bounding box center [20, 100] width 18 height 22
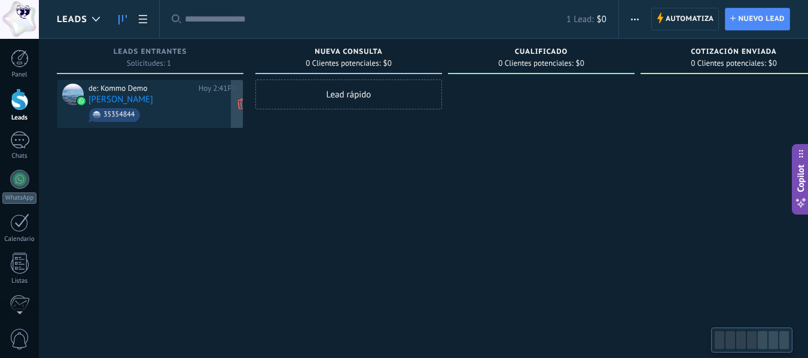
click at [141, 100] on link "[PERSON_NAME]" at bounding box center [121, 99] width 65 height 10
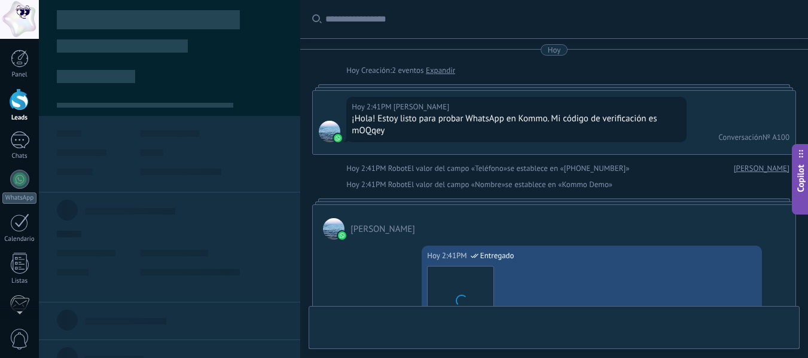
type textarea "**********"
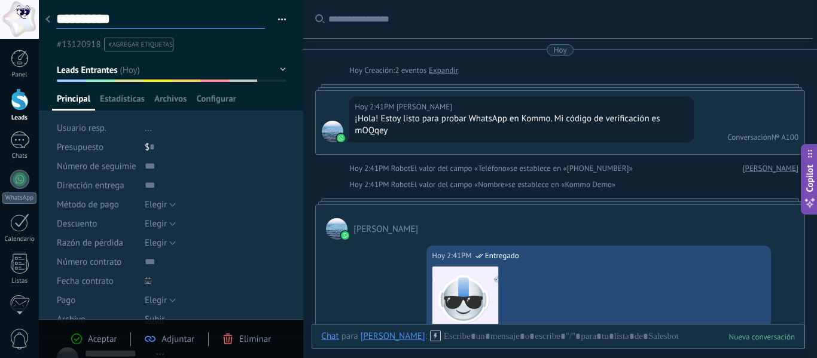
drag, startPoint x: 135, startPoint y: 17, endPoint x: 51, endPoint y: 20, distance: 83.8
click at [51, 20] on div "**********" at bounding box center [171, 170] width 264 height 340
